Goal: Information Seeking & Learning: Learn about a topic

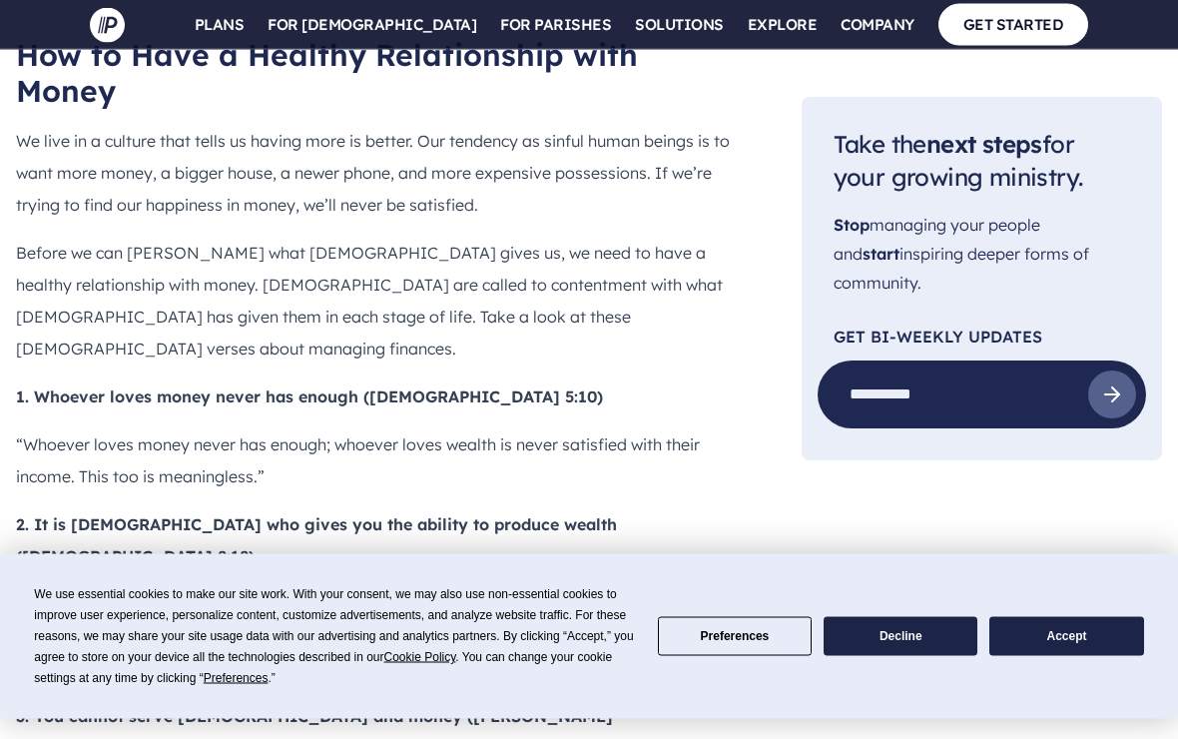
scroll to position [2065, 0]
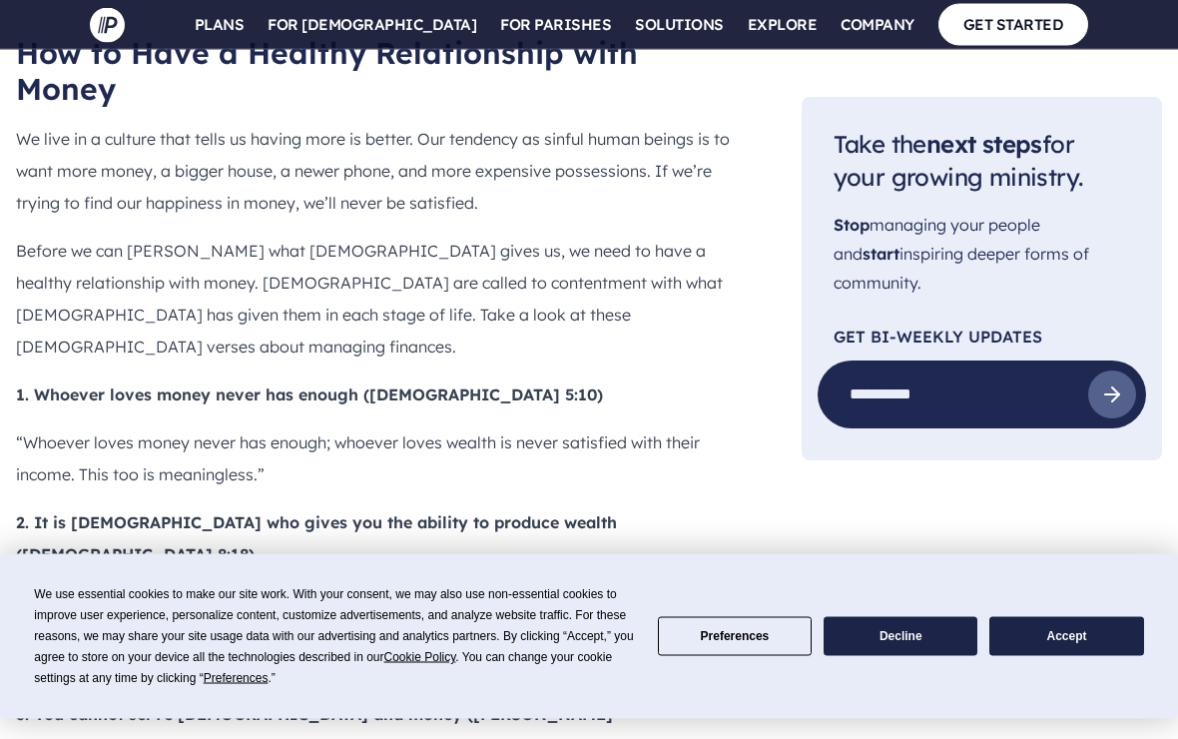
click at [1008, 656] on button "Accept" at bounding box center [1066, 636] width 154 height 39
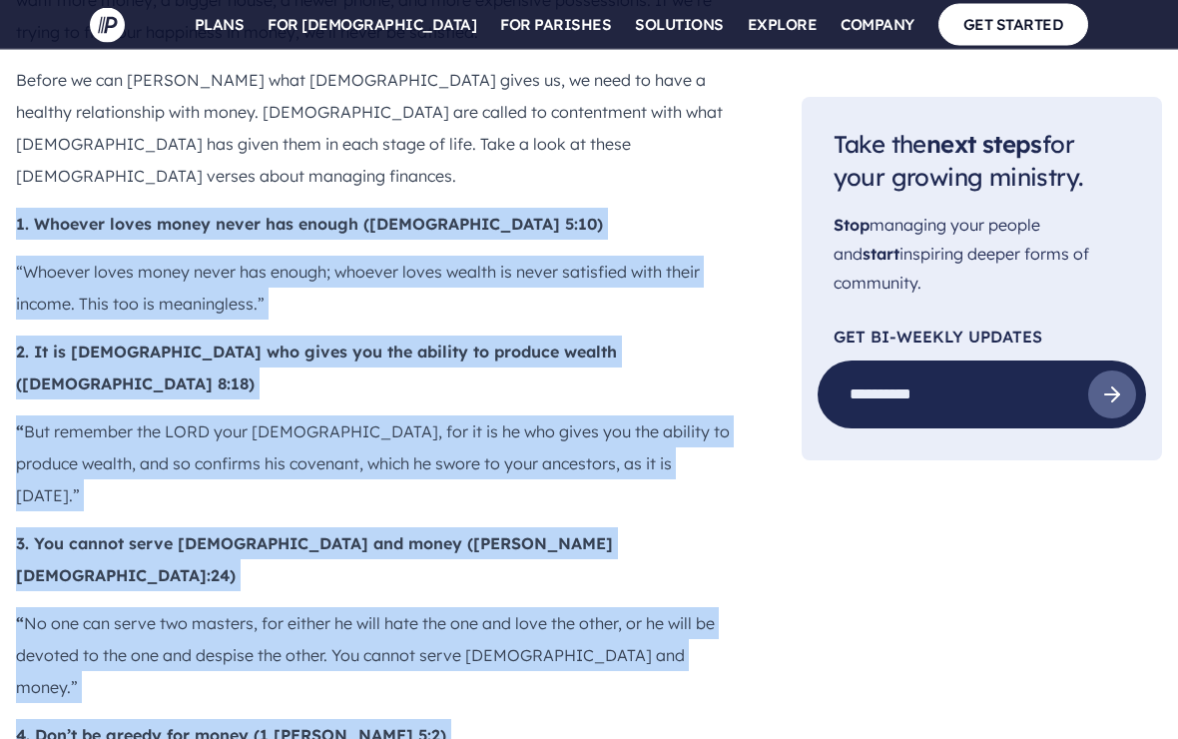
scroll to position [2257, 0]
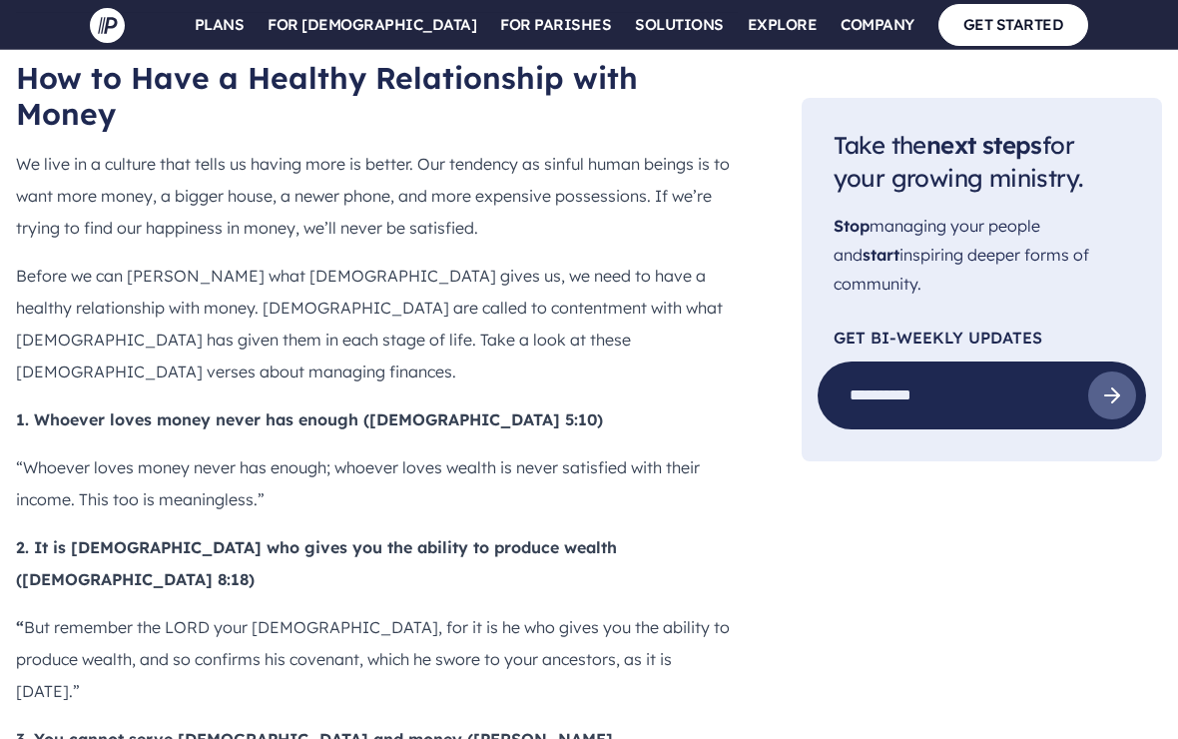
scroll to position [2040, 0]
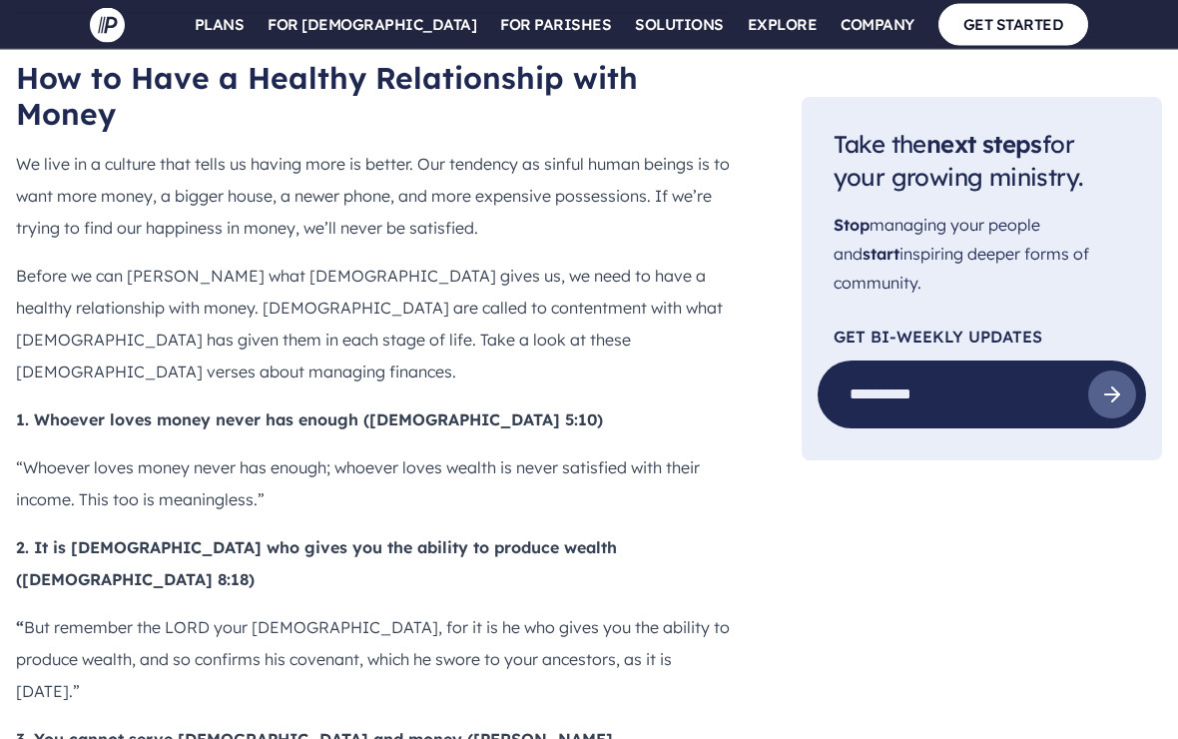
click at [16, 404] on p "1. Whoever loves money never has enough ([DEMOGRAPHIC_DATA] 5:10)" at bounding box center [377, 420] width 722 height 32
click at [24, 410] on b "1. Whoever loves money never has enough ([DEMOGRAPHIC_DATA] 5:10)" at bounding box center [309, 420] width 587 height 20
click at [31, 410] on b "1. Whoever loves money never has enough ([DEMOGRAPHIC_DATA] 5:10)" at bounding box center [309, 420] width 587 height 20
click at [30, 410] on b "1. Whoever loves money never has enough ([DEMOGRAPHIC_DATA] 5:10)" at bounding box center [309, 420] width 587 height 20
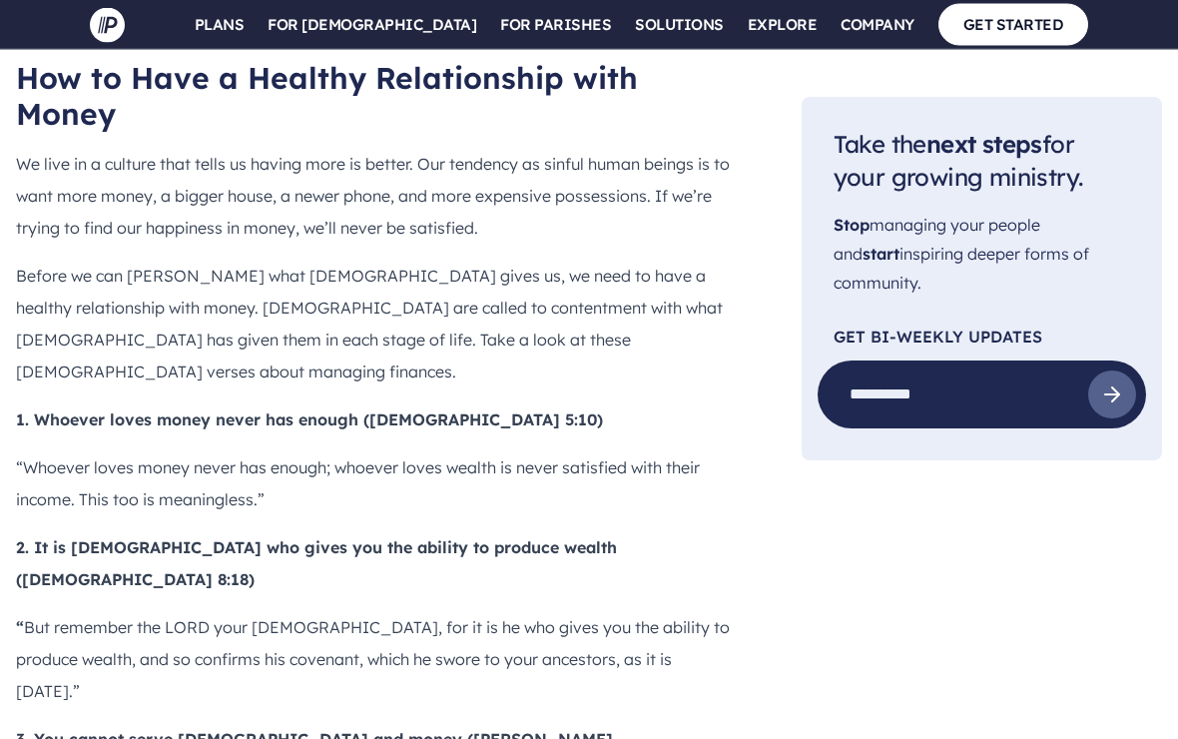
click at [109, 410] on b "1. Whoever loves money never has enough ([DEMOGRAPHIC_DATA] 5:10)" at bounding box center [309, 420] width 587 height 20
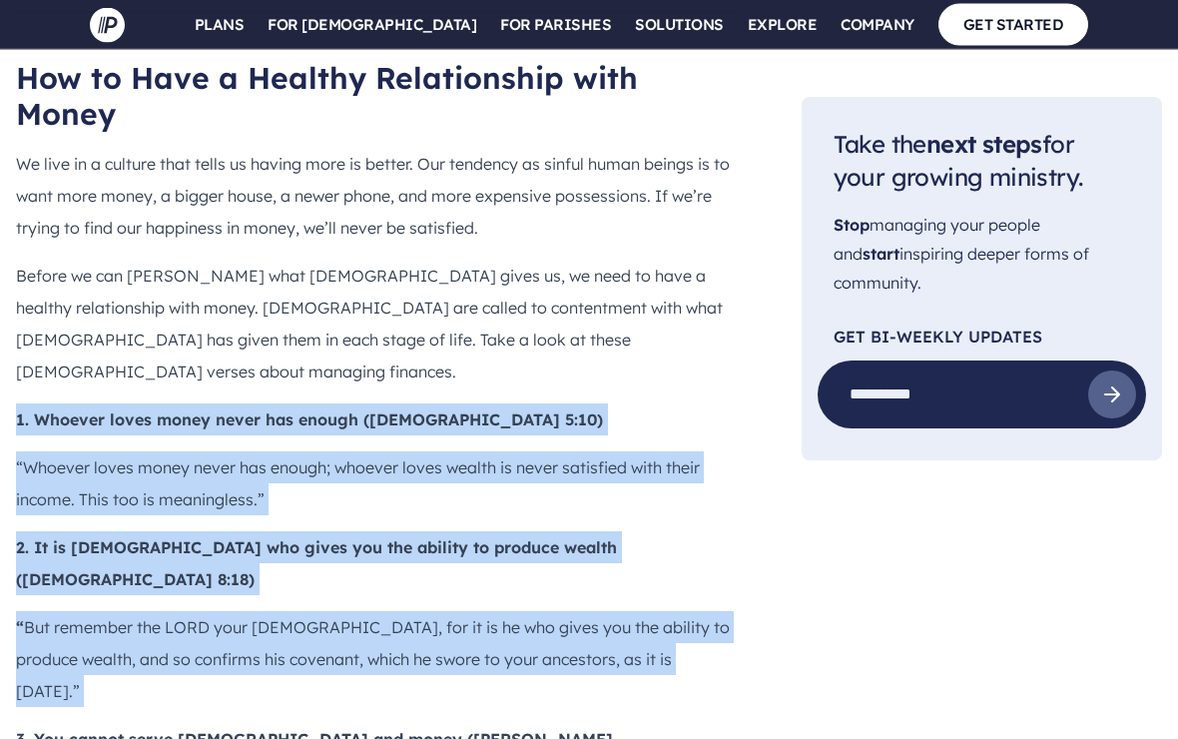
copy div "1. Whoever loves money never has enough ([DEMOGRAPHIC_DATA] 5:10) “Whoever love…"
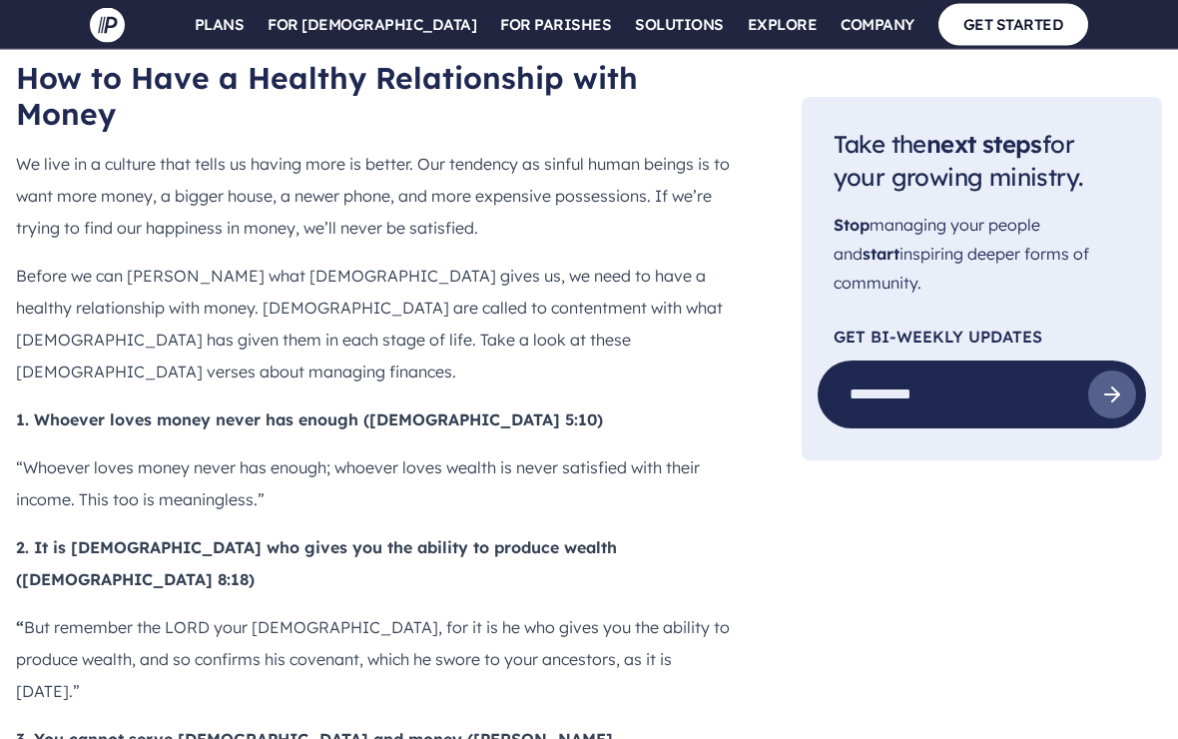
scroll to position [2041, 0]
click at [17, 409] on b "1. Whoever loves money never has enough ([DEMOGRAPHIC_DATA] 5:10)" at bounding box center [309, 419] width 587 height 20
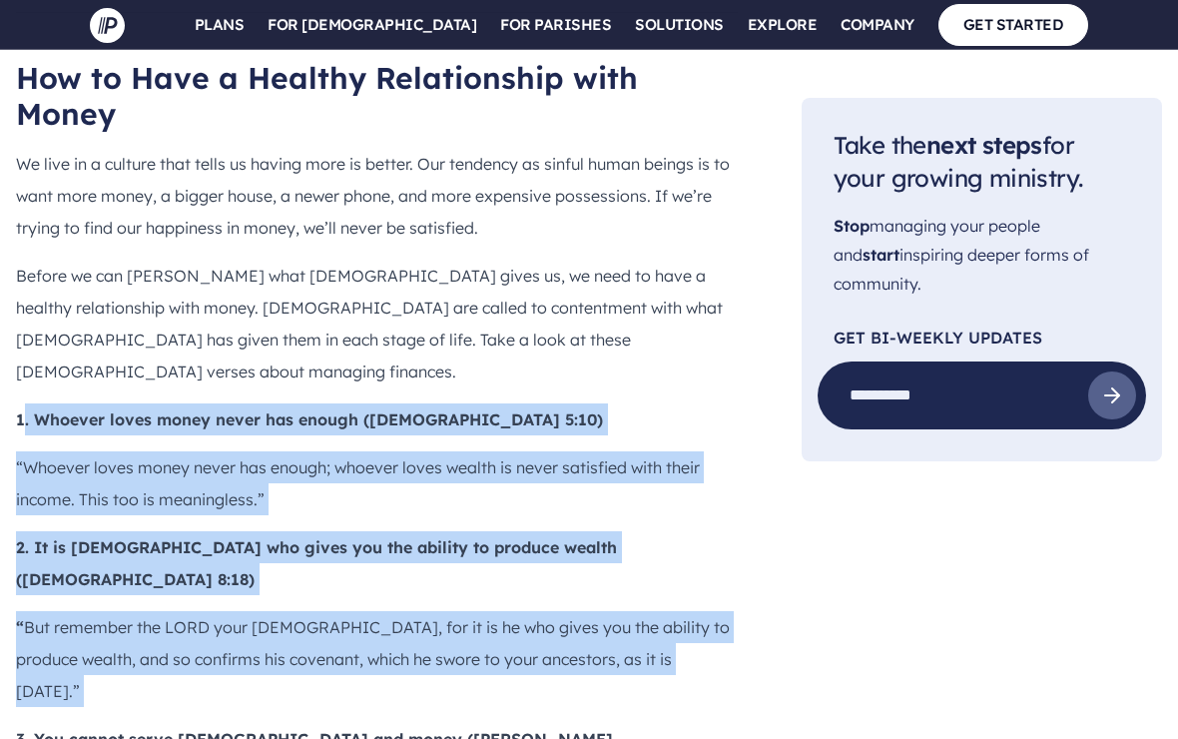
drag, startPoint x: 18, startPoint y: 265, endPoint x: 573, endPoint y: 492, distance: 599.4
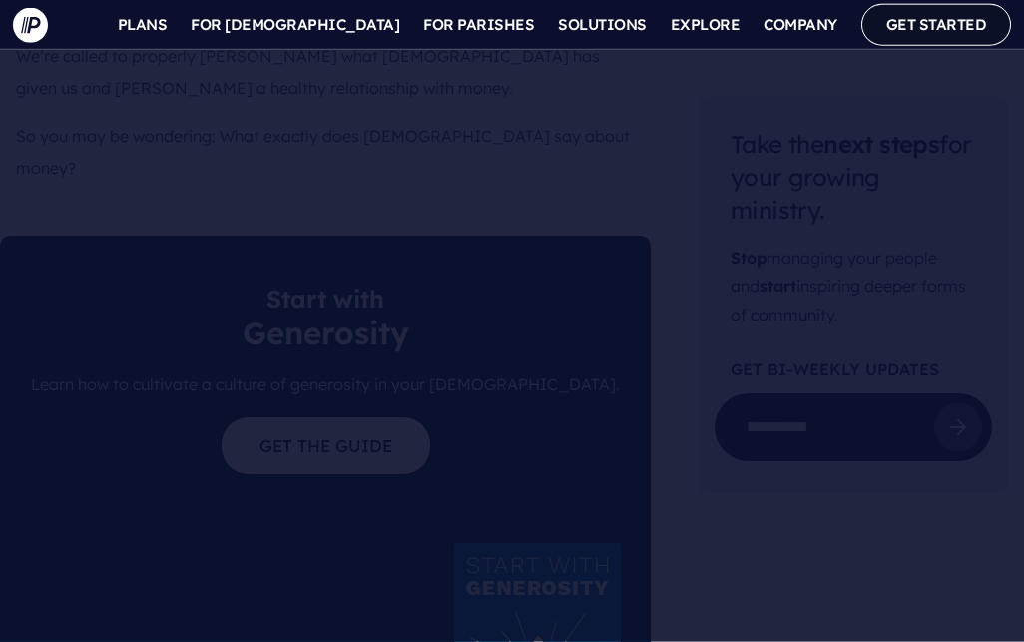
scroll to position [1213, 0]
